Goal: Navigation & Orientation: Find specific page/section

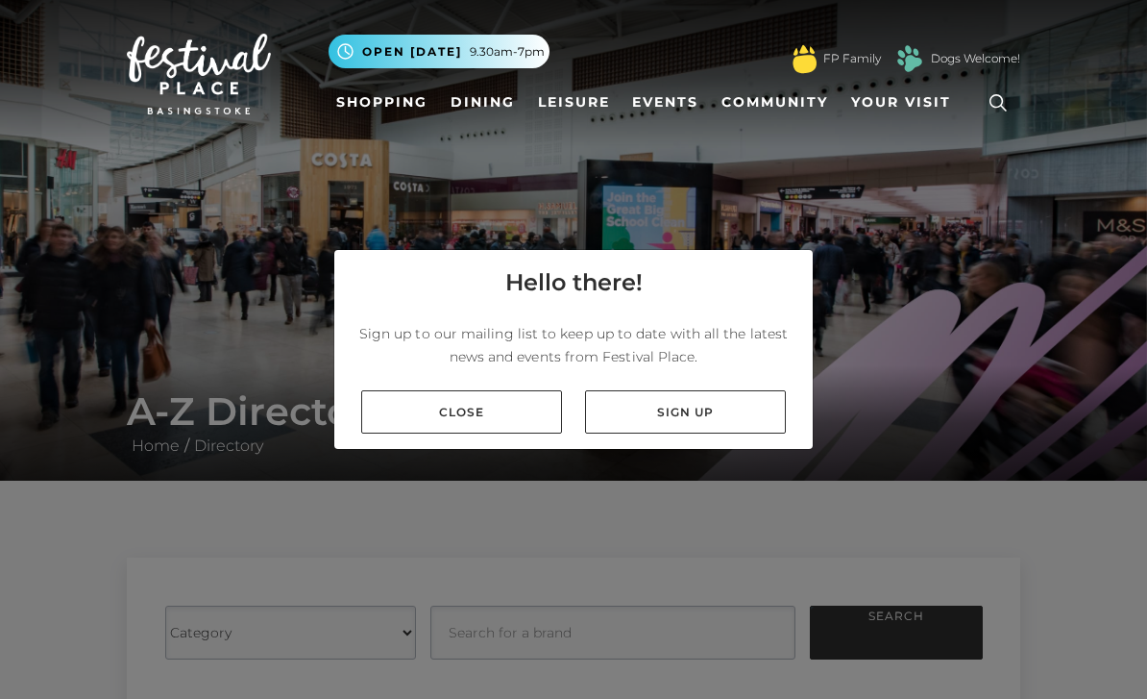
click at [497, 433] on link "Close" at bounding box center [461, 411] width 201 height 43
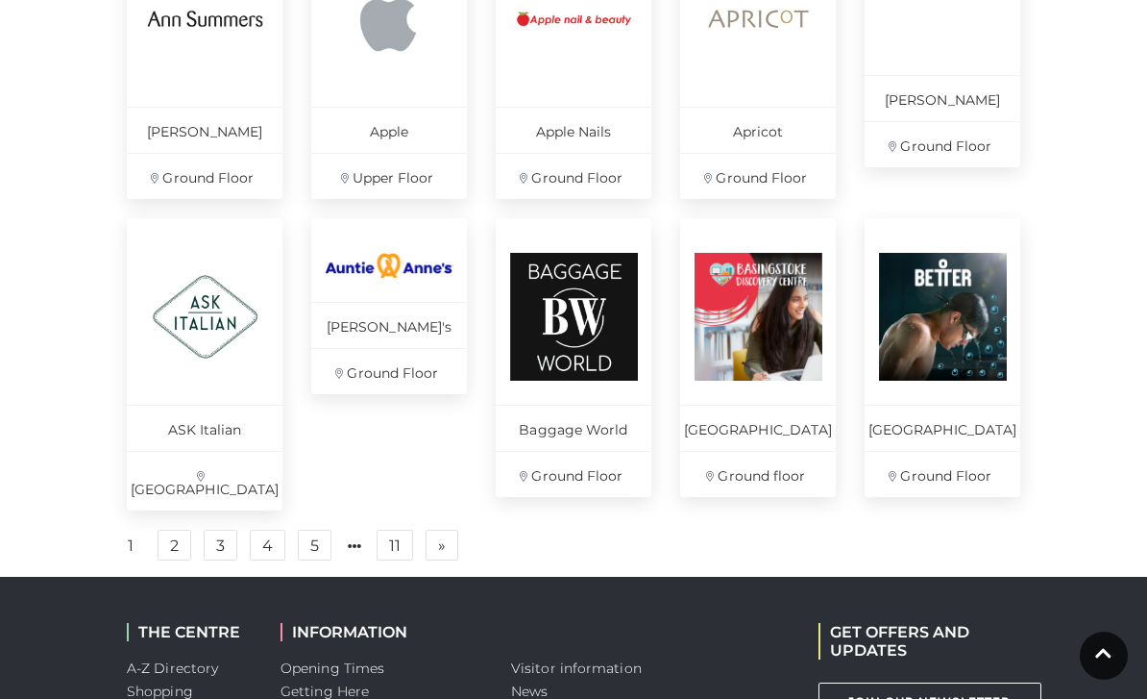
scroll to position [1288, 0]
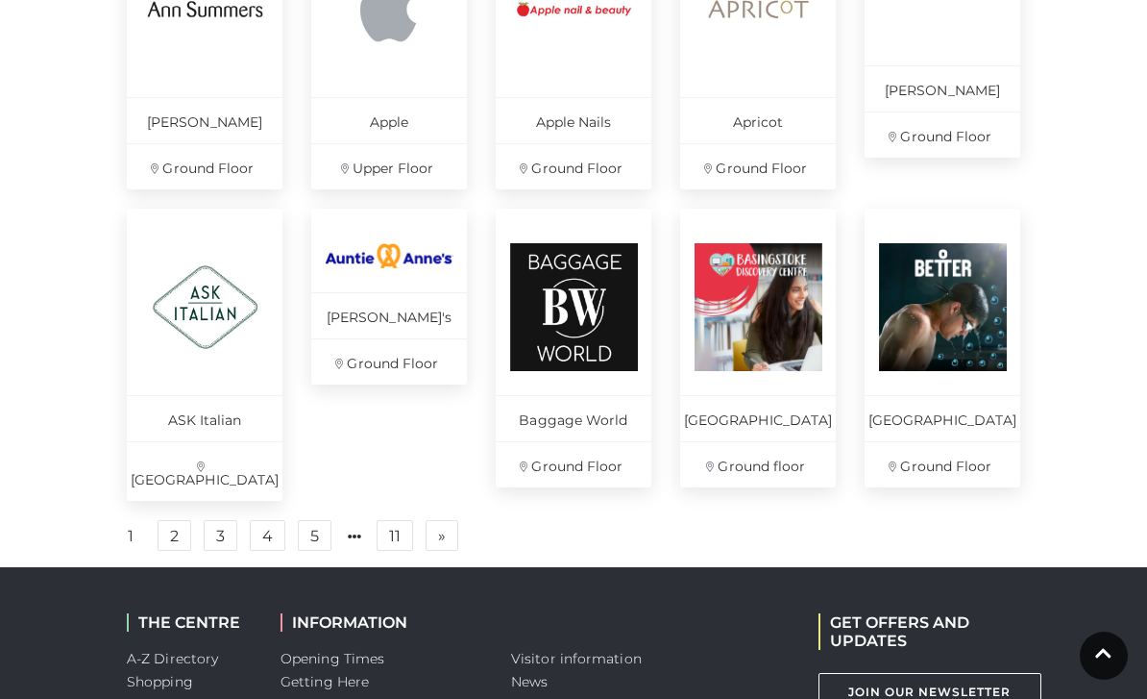
click at [170, 542] on link "2" at bounding box center [175, 535] width 34 height 31
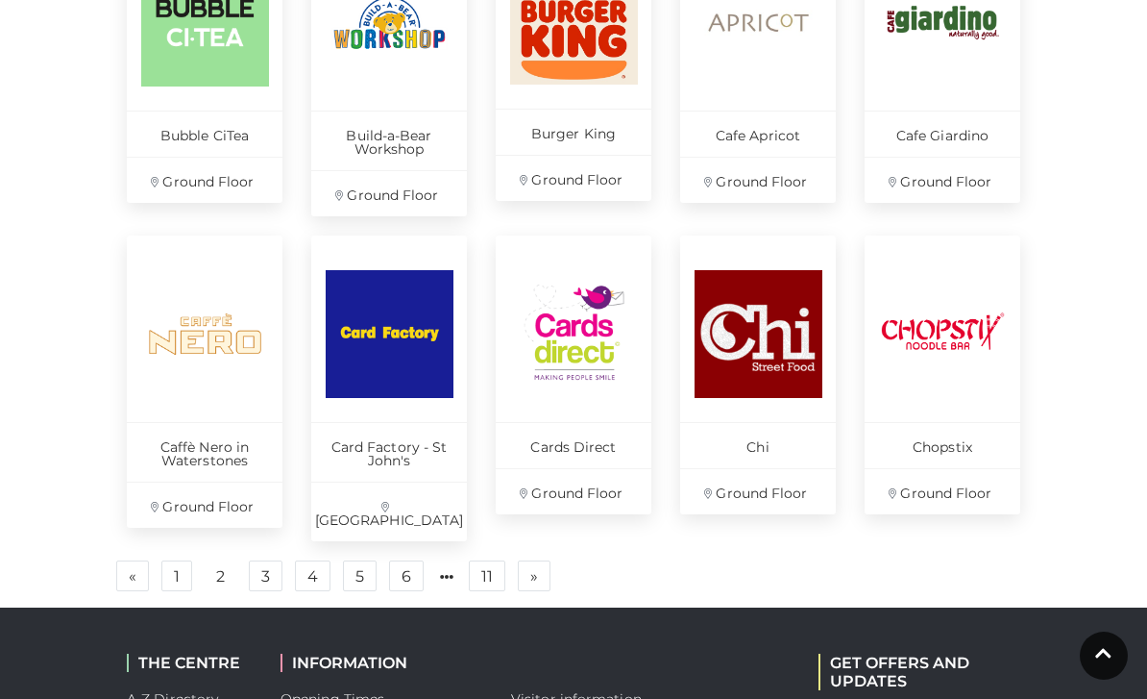
scroll to position [1264, 0]
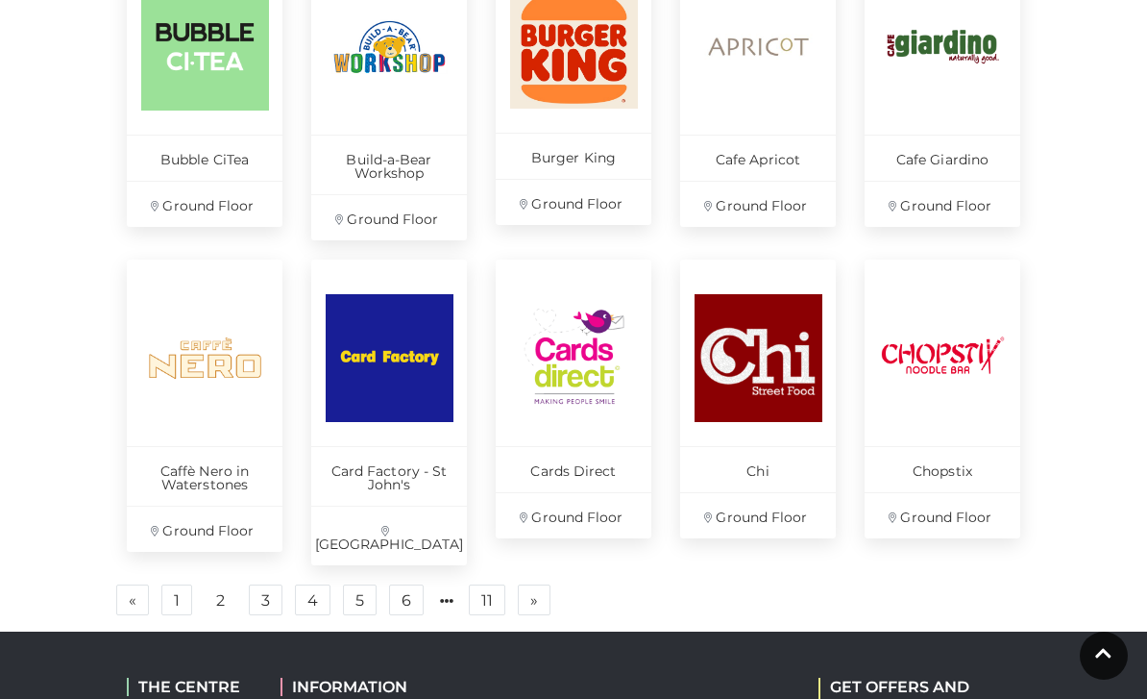
click at [540, 584] on link "» Next" at bounding box center [534, 599] width 33 height 31
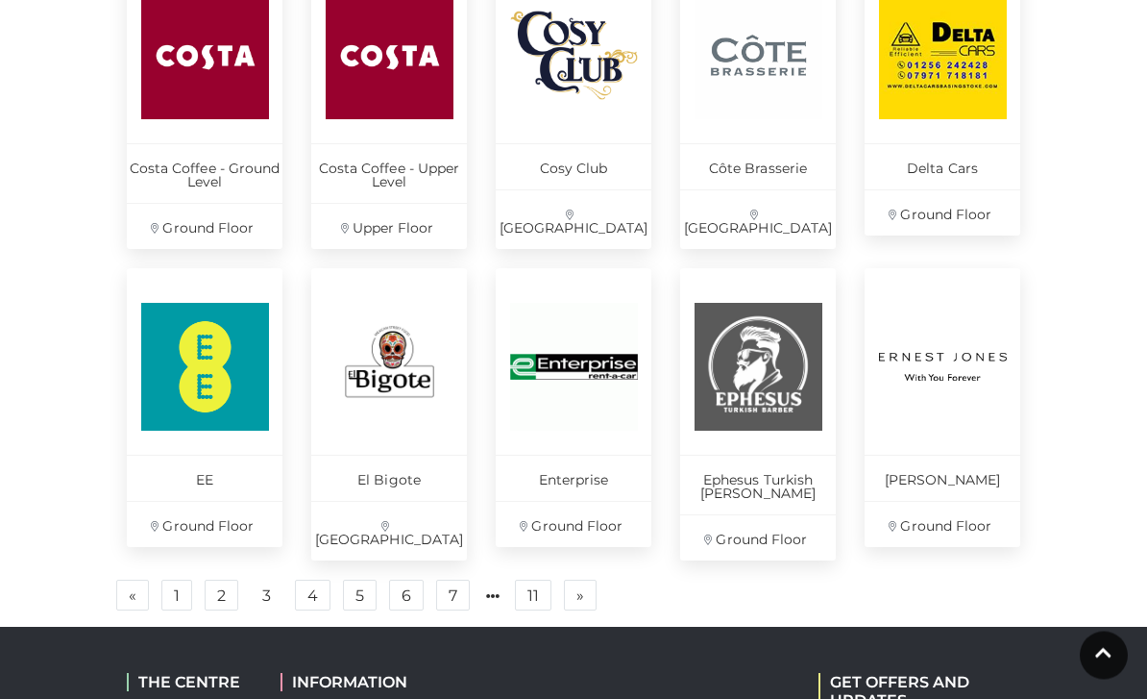
scroll to position [1255, 0]
click at [584, 582] on link "» Next" at bounding box center [580, 594] width 33 height 31
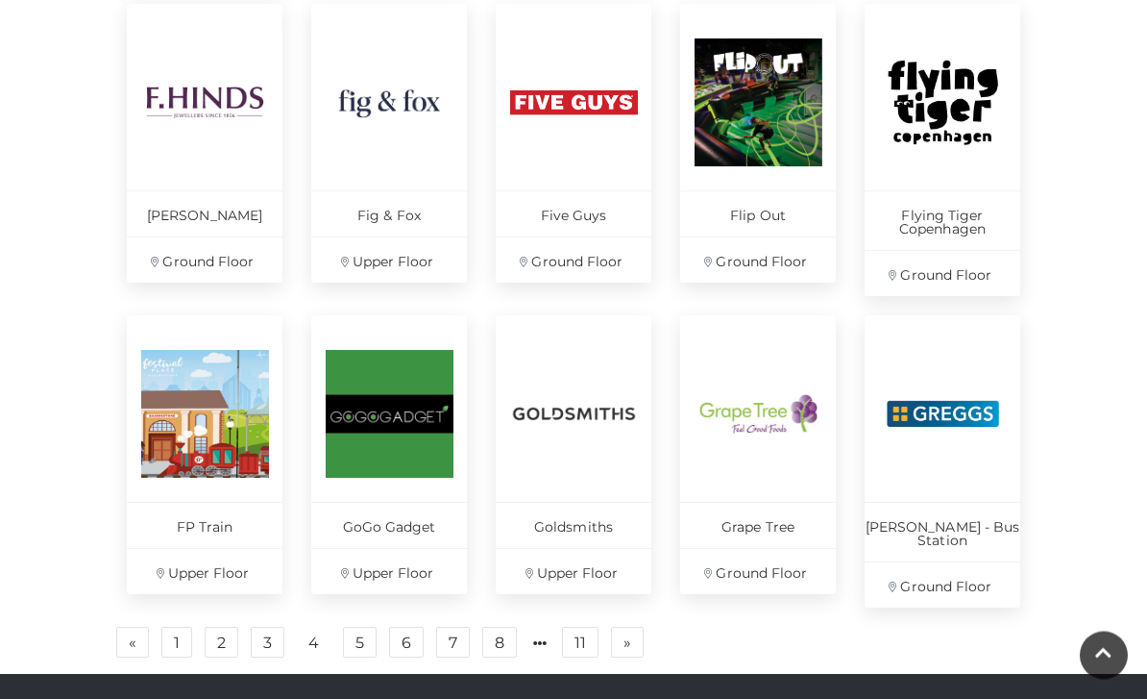
scroll to position [1208, 0]
click at [629, 635] on span "»" at bounding box center [628, 641] width 8 height 13
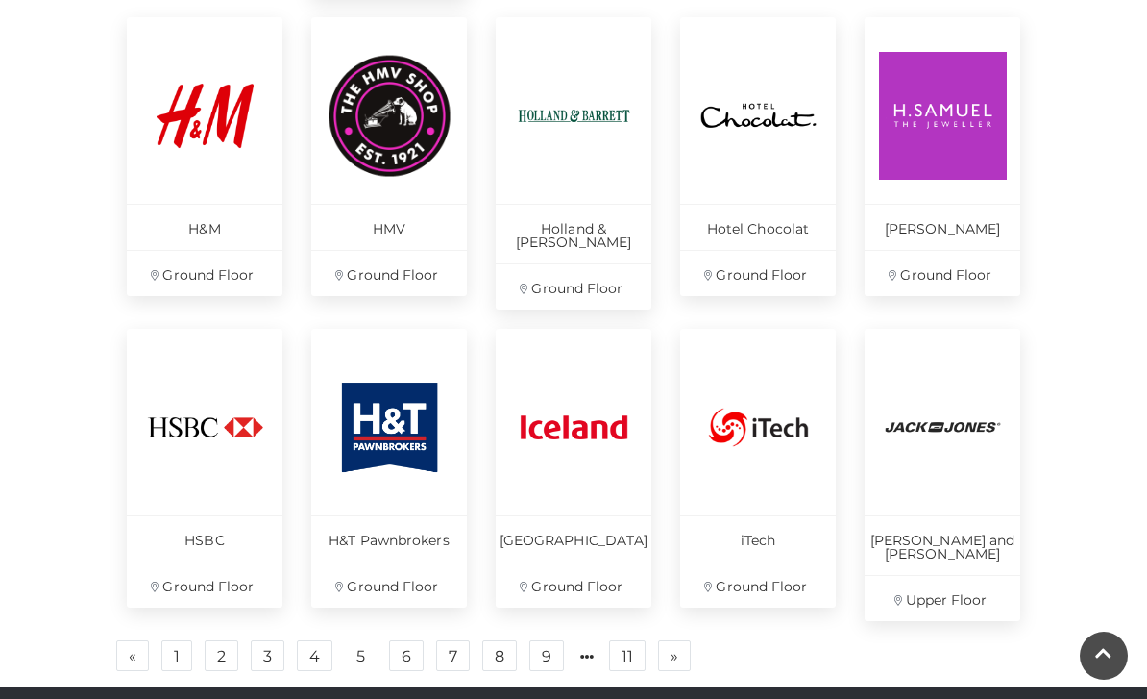
click at [269, 640] on link "3" at bounding box center [268, 655] width 34 height 31
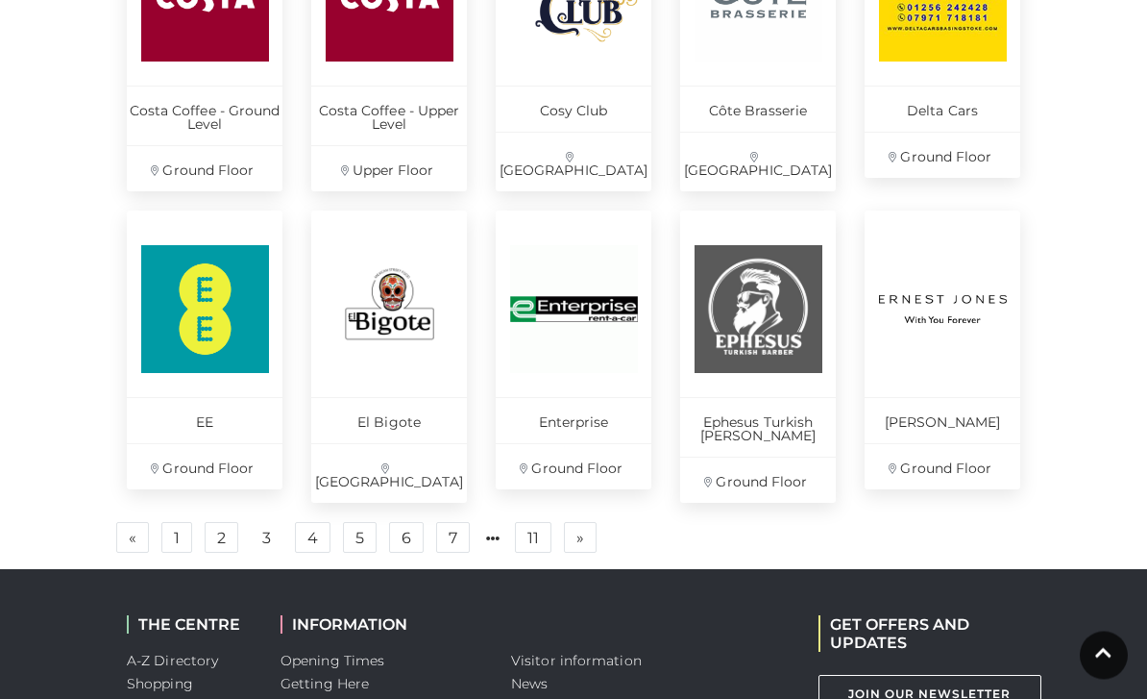
scroll to position [1313, 0]
click at [315, 522] on link "4" at bounding box center [313, 537] width 36 height 31
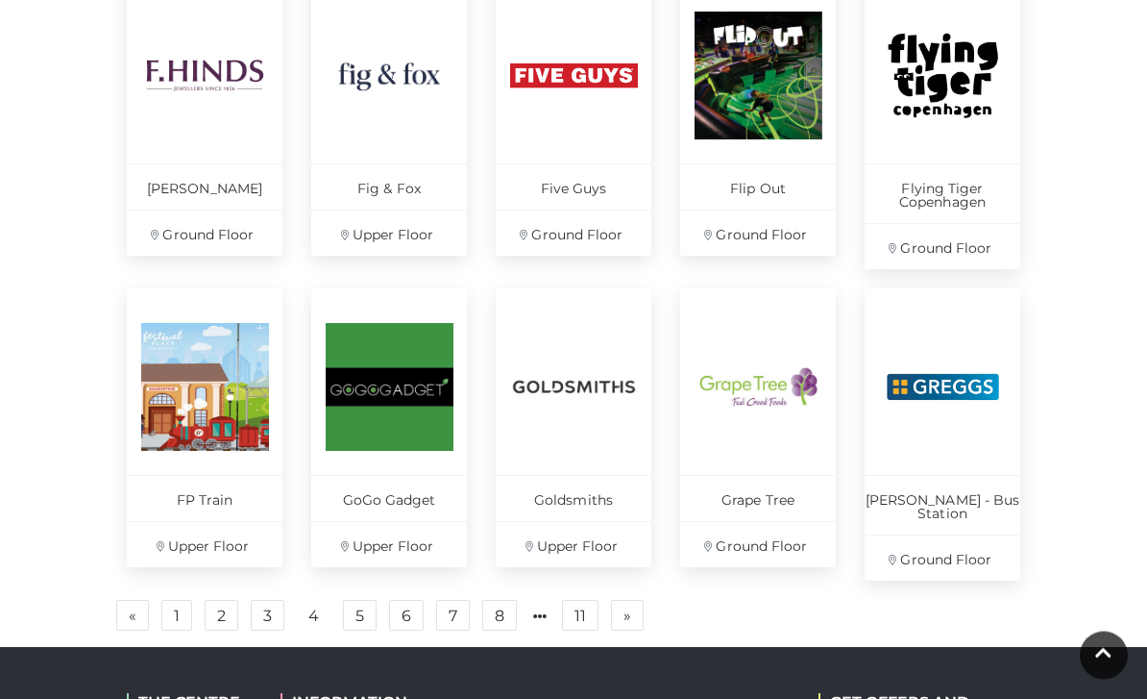
scroll to position [1235, 0]
click at [364, 600] on link "5" at bounding box center [360, 615] width 34 height 31
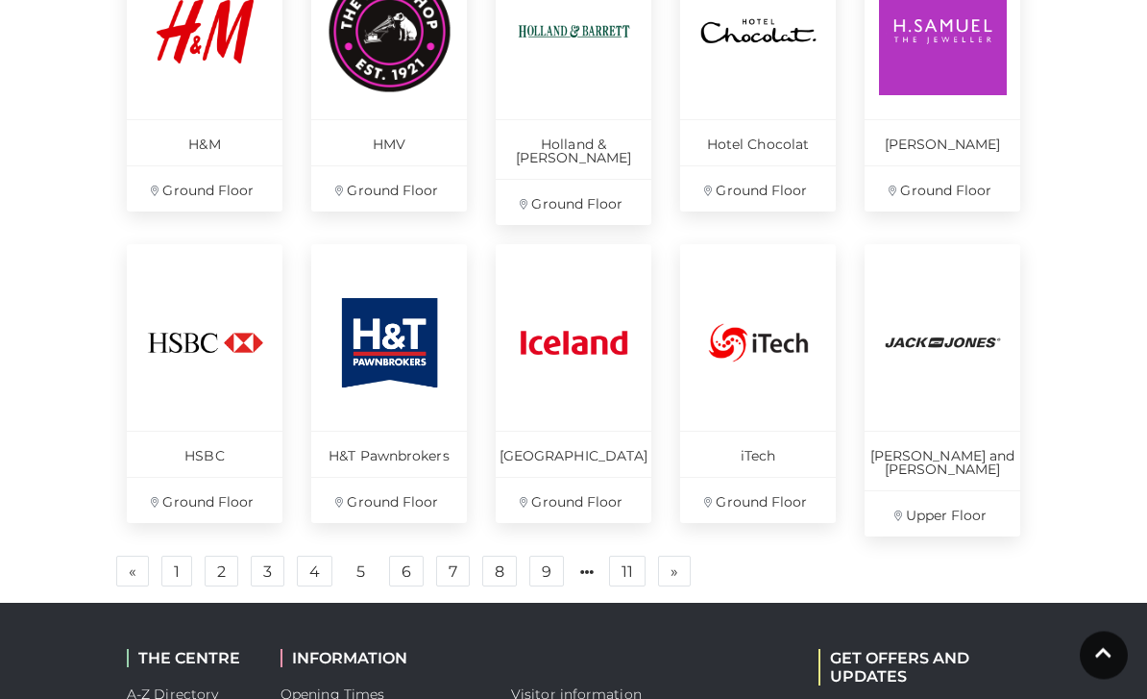
scroll to position [1292, 0]
click at [407, 555] on link "6" at bounding box center [406, 570] width 35 height 31
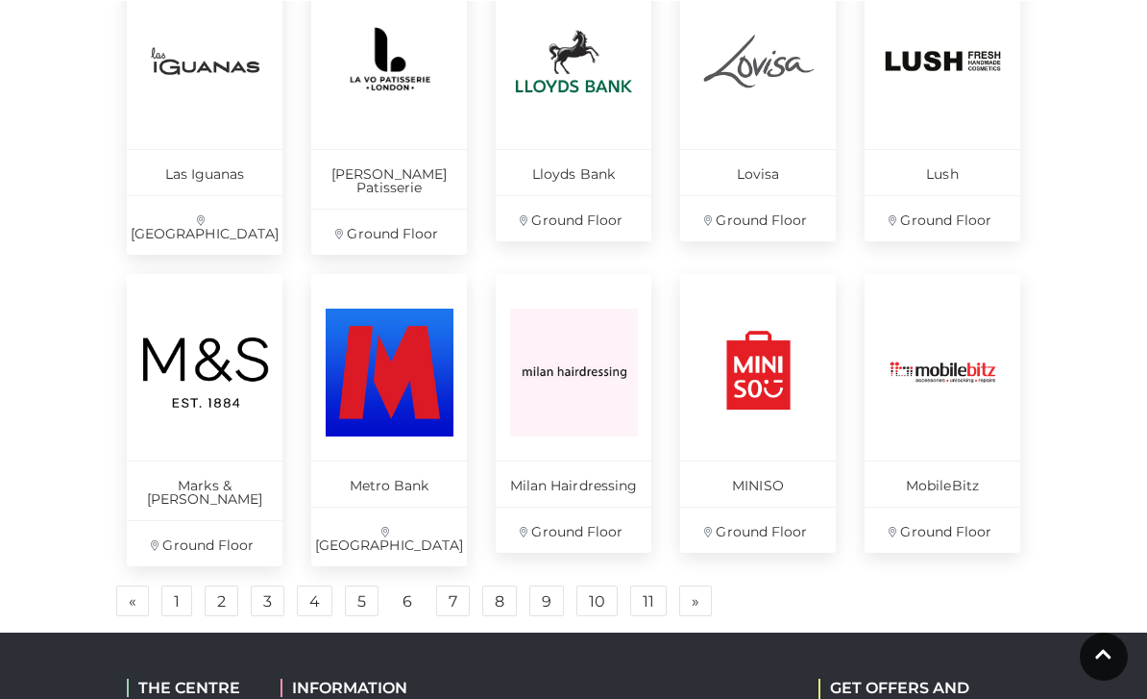
scroll to position [1263, 0]
click at [443, 585] on link "7" at bounding box center [453, 600] width 34 height 31
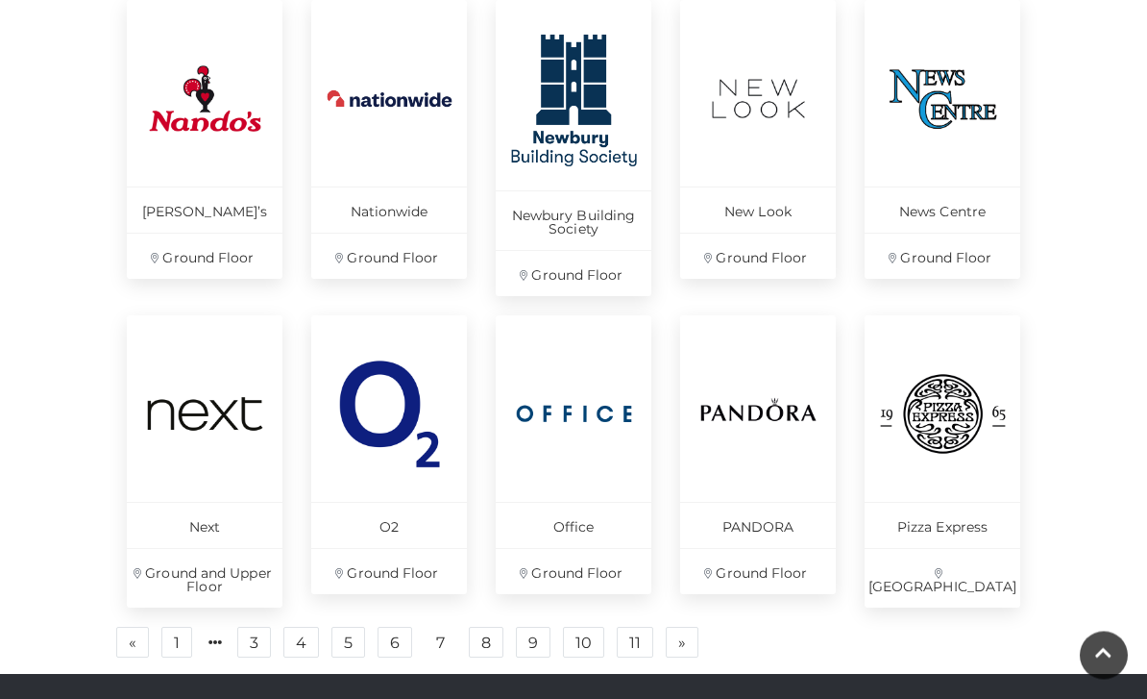
scroll to position [1210, 0]
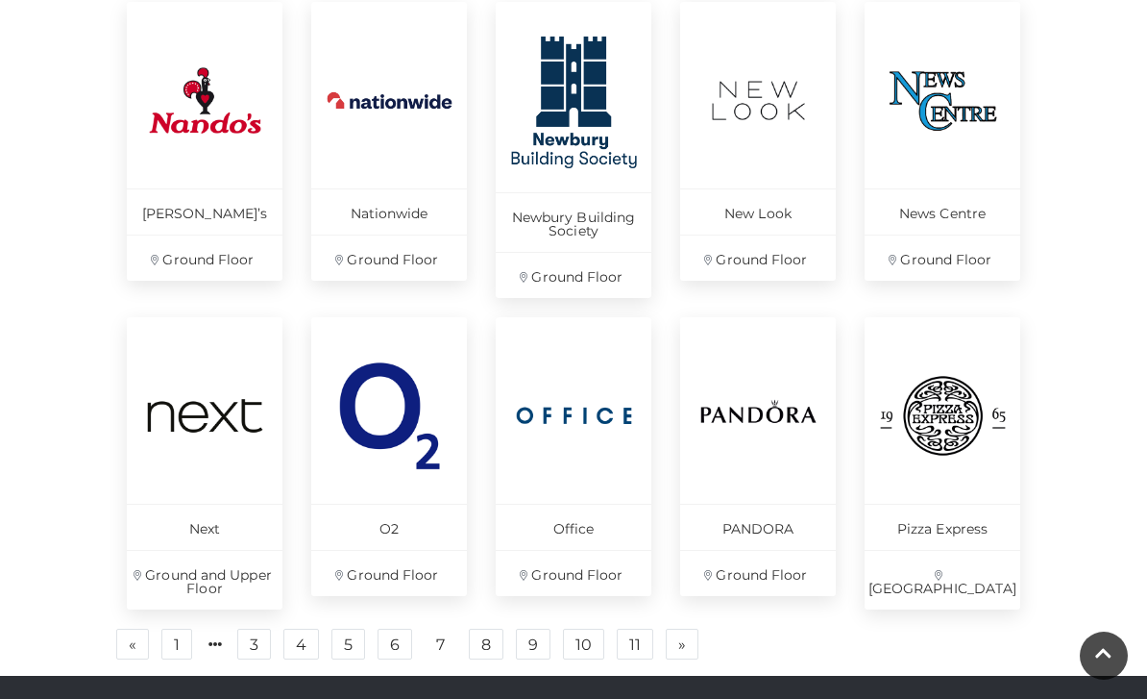
click at [493, 647] on link "8" at bounding box center [486, 643] width 35 height 31
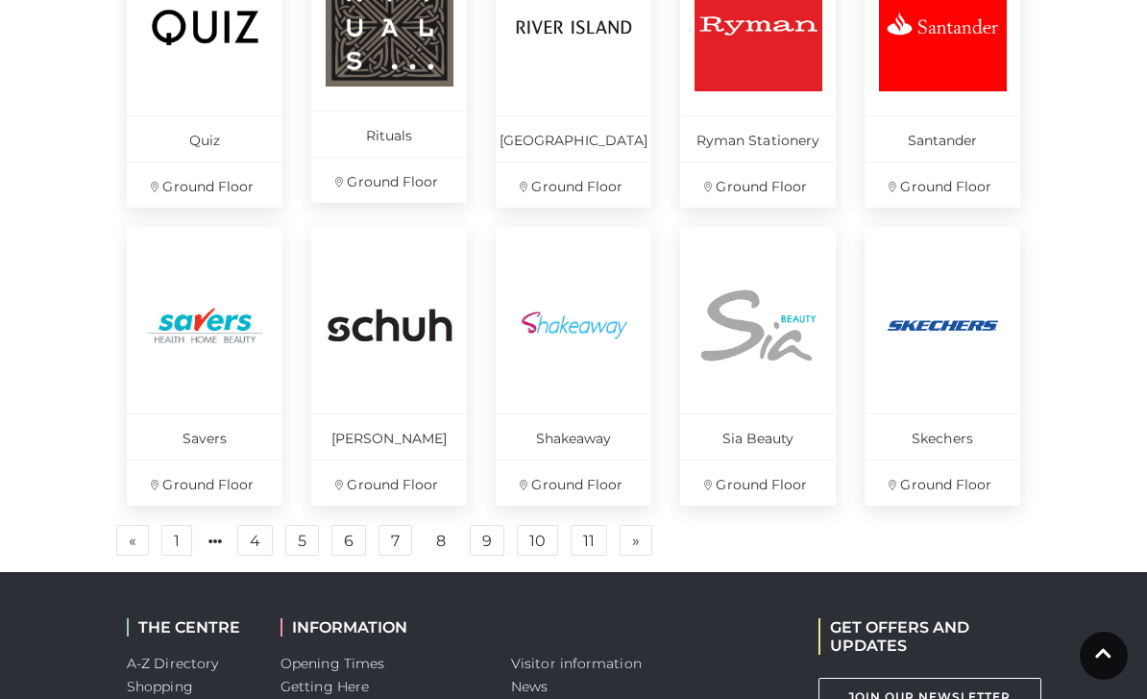
scroll to position [1267, 0]
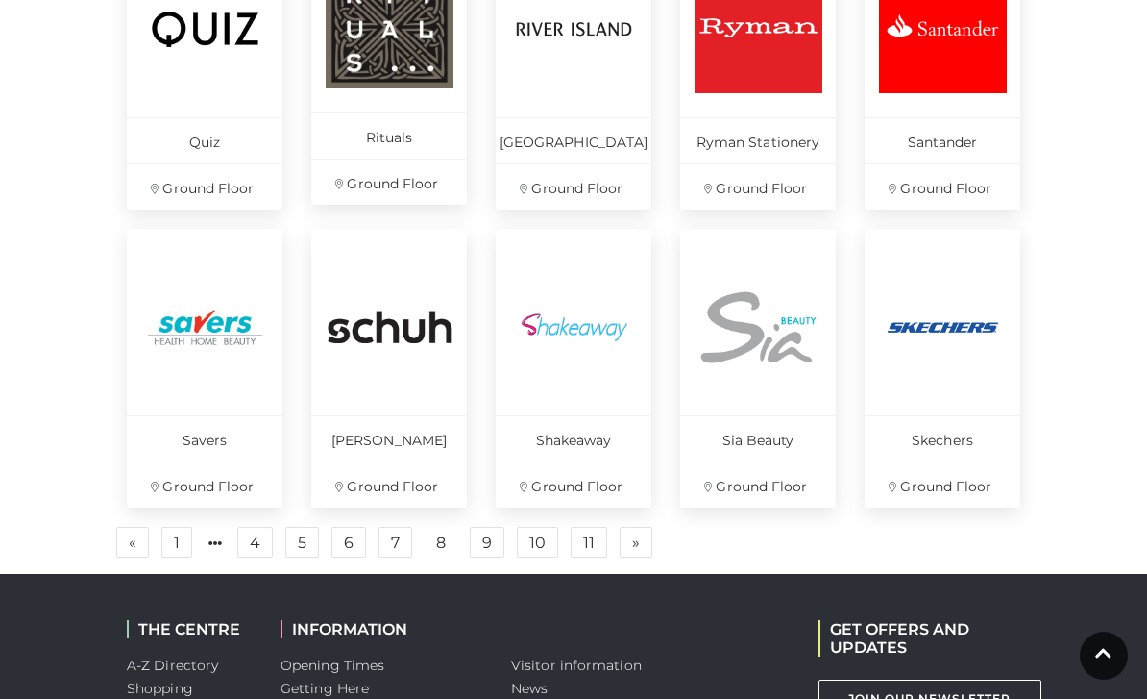
click at [494, 545] on link "9" at bounding box center [487, 542] width 35 height 31
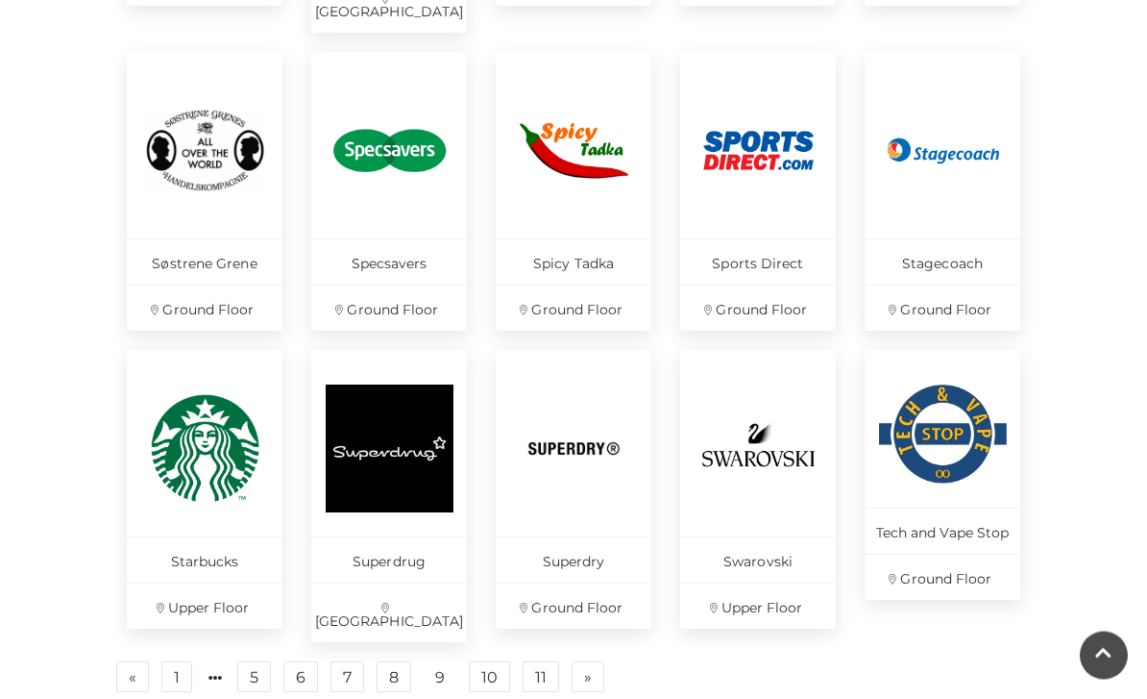
scroll to position [1173, 0]
click at [488, 661] on link "10" at bounding box center [489, 676] width 41 height 31
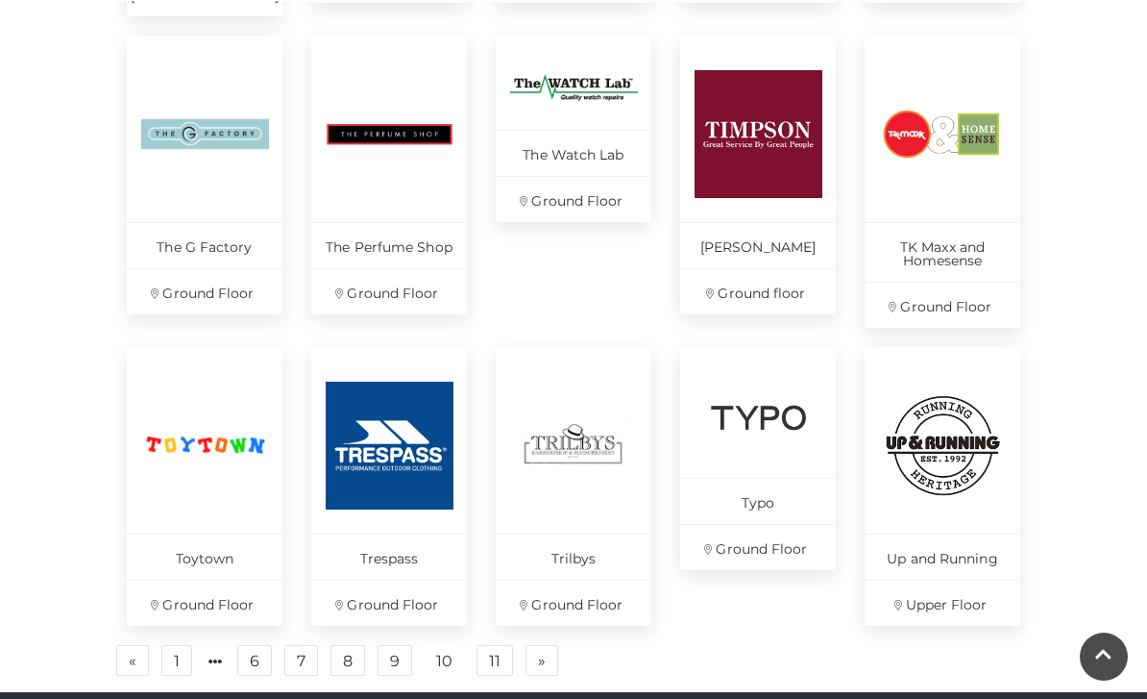
scroll to position [1176, 0]
click at [493, 645] on link "11" at bounding box center [495, 660] width 37 height 31
